Goal: Register for event/course

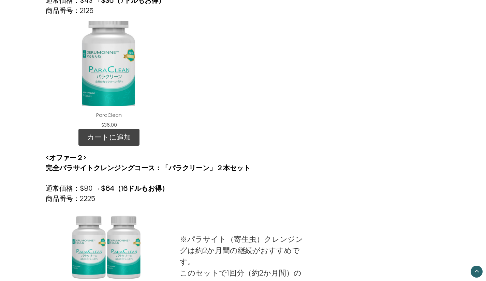
scroll to position [375, 0]
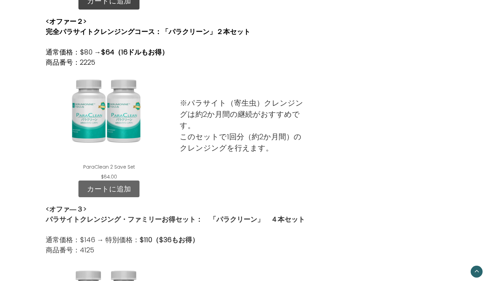
click at [132, 189] on link "カートに追加" at bounding box center [108, 189] width 61 height 17
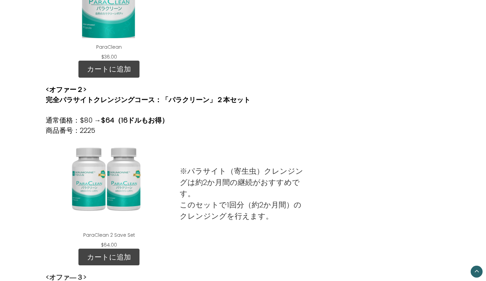
scroll to position [443, 0]
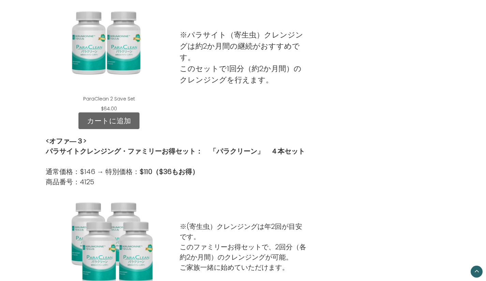
click at [98, 124] on link "カートに追加" at bounding box center [108, 121] width 61 height 17
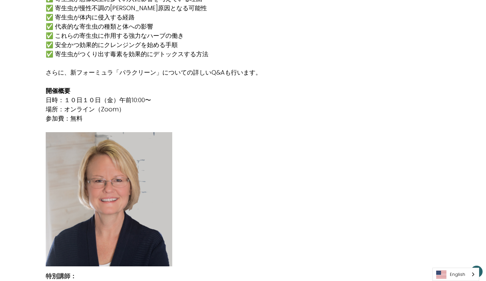
scroll to position [648, 0]
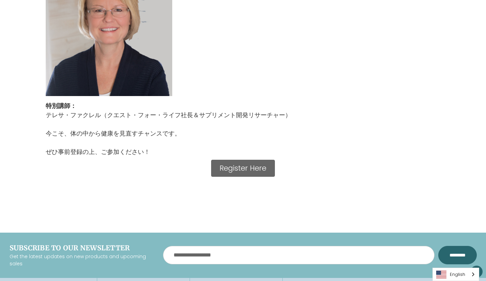
click at [236, 171] on link "Register Here" at bounding box center [243, 168] width 64 height 17
